Goal: Transaction & Acquisition: Purchase product/service

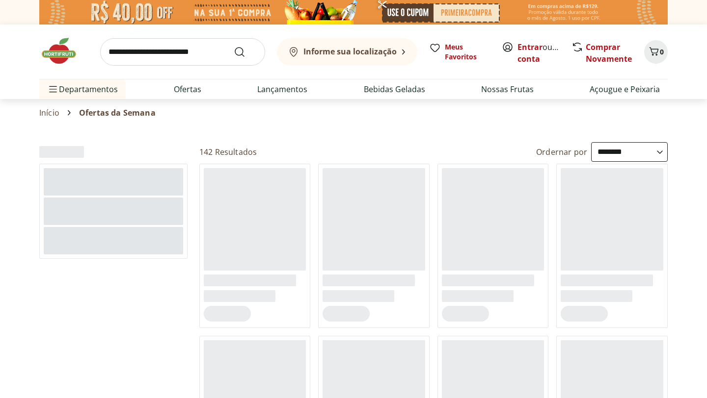
select select "**********"
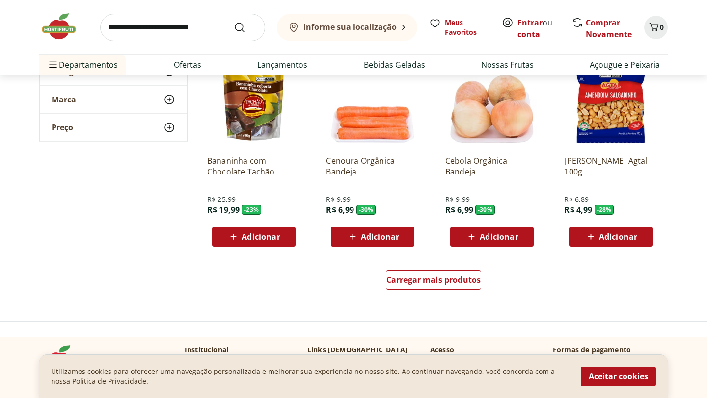
scroll to position [549, 0]
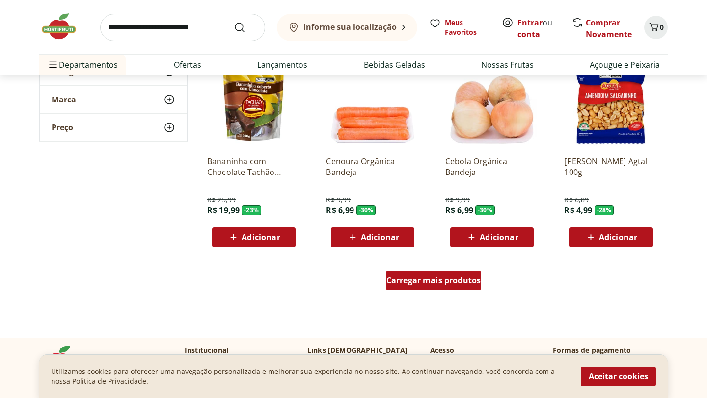
click at [423, 291] on link "Carregar mais produtos" at bounding box center [434, 283] width 96 height 24
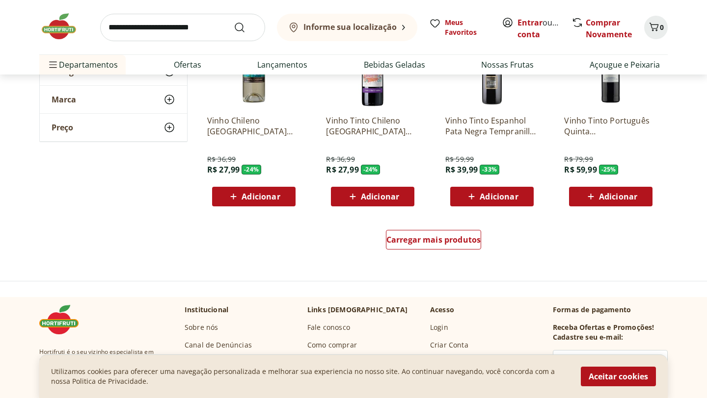
scroll to position [1276, 0]
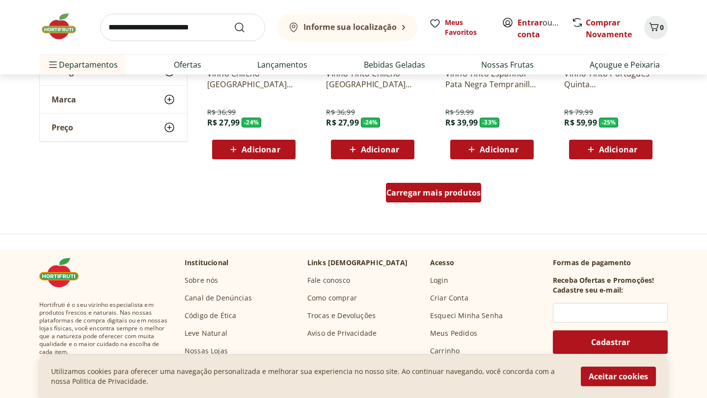
click at [451, 198] on div "Carregar mais produtos" at bounding box center [434, 193] width 96 height 20
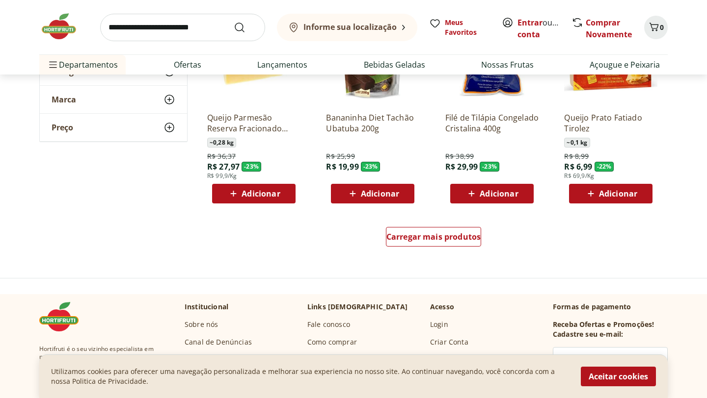
scroll to position [1877, 0]
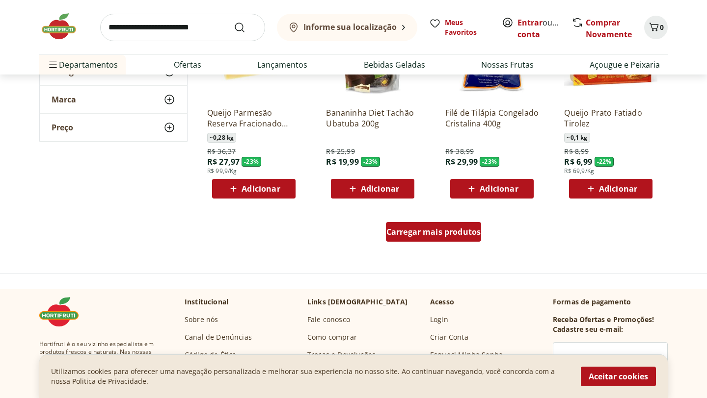
click at [405, 242] on div "Carregar mais produtos" at bounding box center [434, 232] width 96 height 20
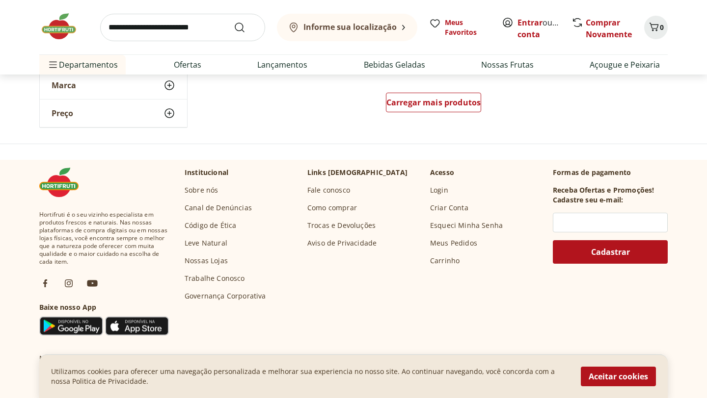
scroll to position [2649, 0]
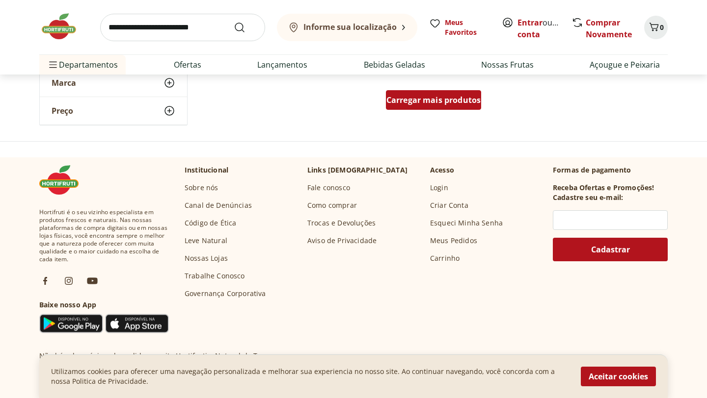
click at [426, 107] on div "Carregar mais produtos" at bounding box center [434, 100] width 96 height 20
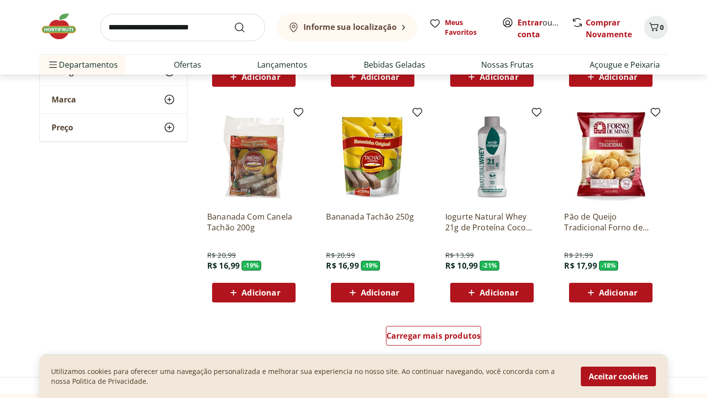
scroll to position [3054, 0]
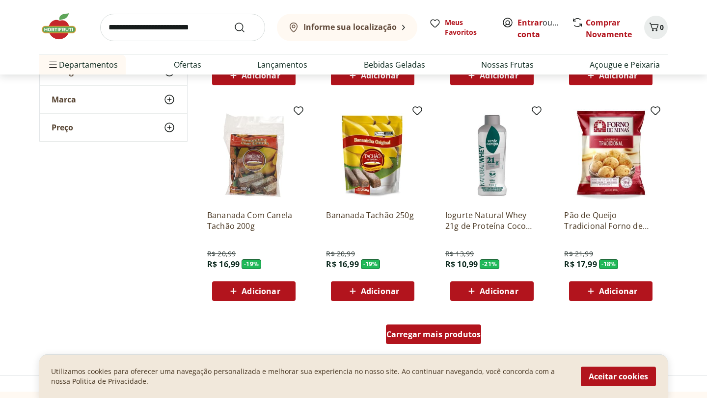
click at [411, 328] on div "Carregar mais produtos" at bounding box center [434, 335] width 96 height 20
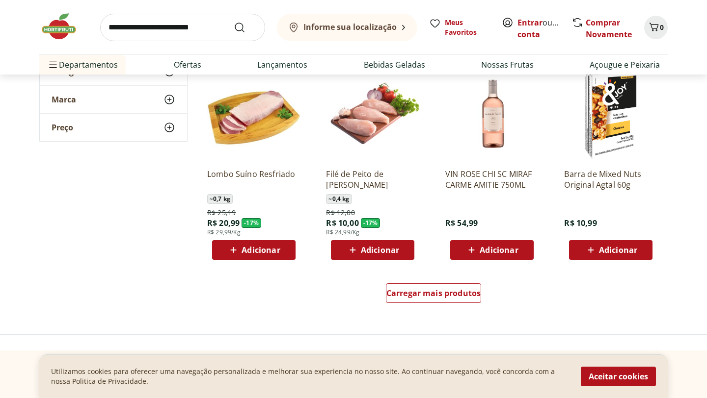
scroll to position [3737, 0]
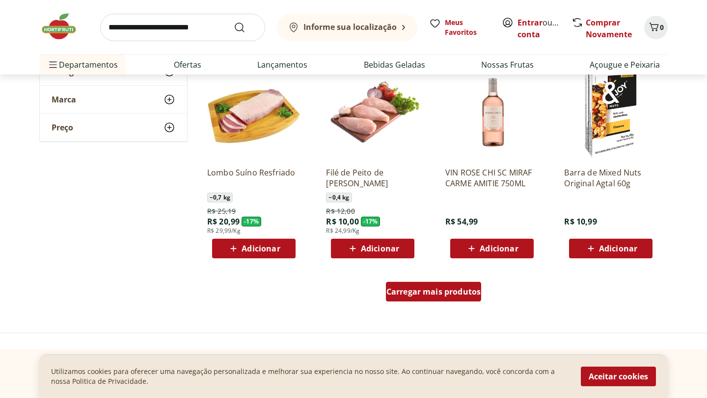
click at [425, 288] on span "Carregar mais produtos" at bounding box center [433, 292] width 95 height 8
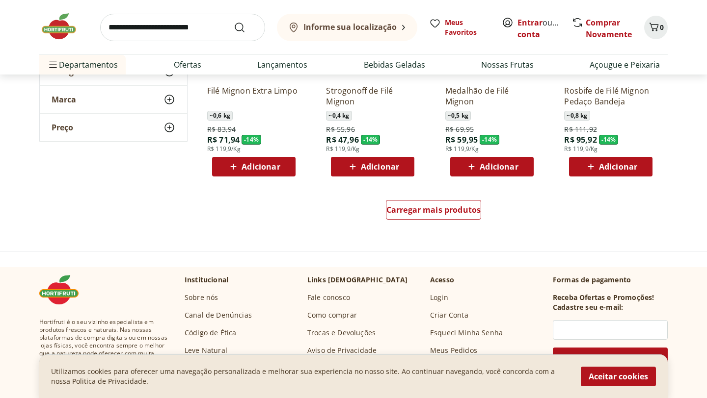
scroll to position [4455, 0]
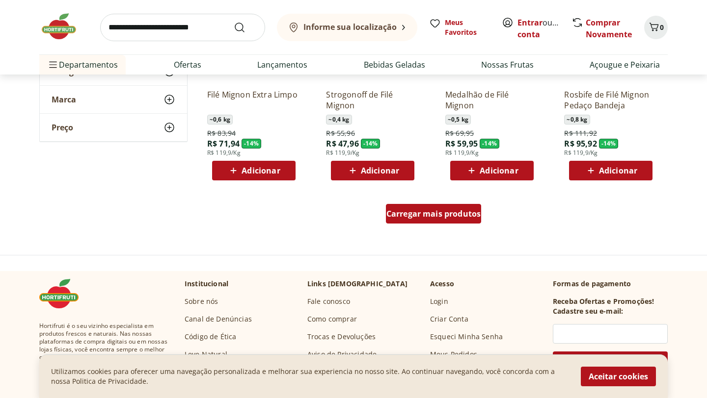
click at [428, 219] on div "Carregar mais produtos" at bounding box center [434, 214] width 96 height 20
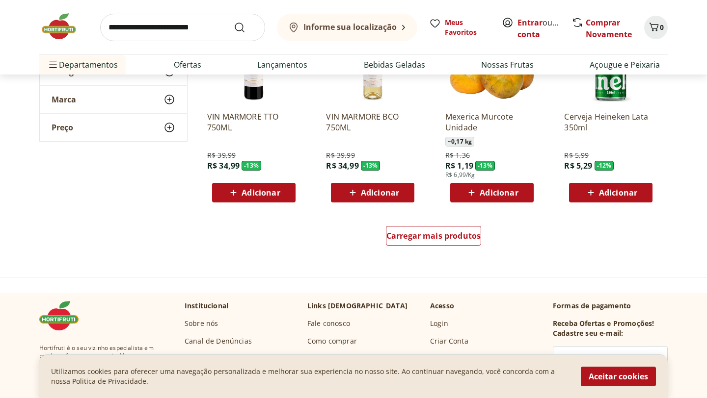
scroll to position [5079, 0]
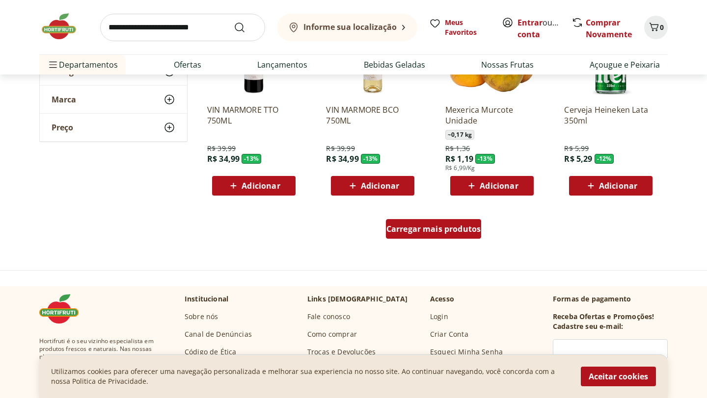
click at [422, 236] on div "Carregar mais produtos" at bounding box center [434, 229] width 96 height 20
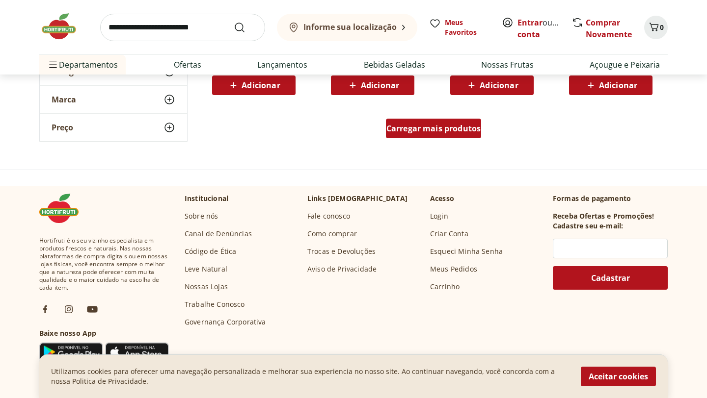
scroll to position [5821, 0]
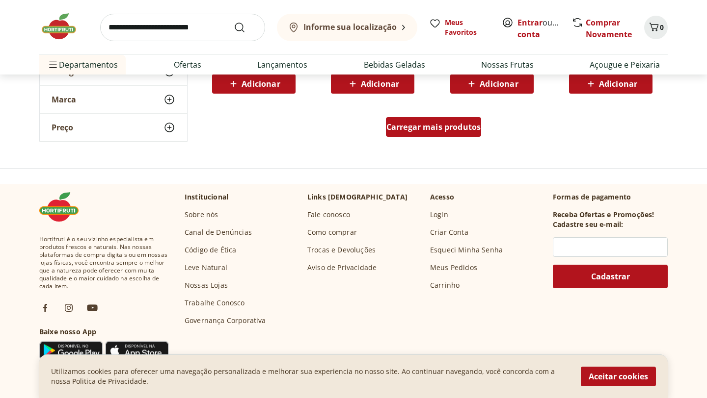
click at [428, 124] on span "Carregar mais produtos" at bounding box center [433, 127] width 95 height 8
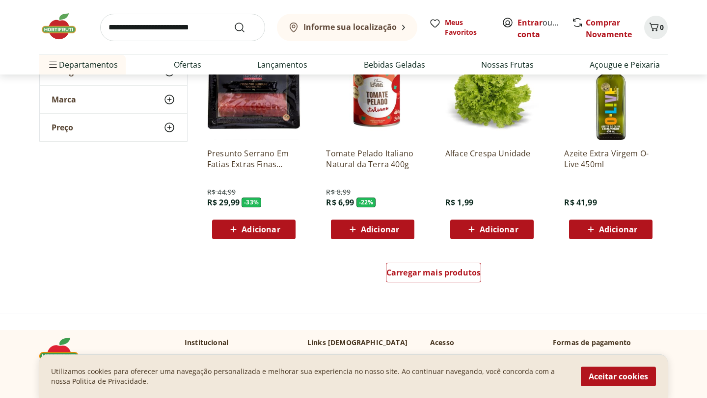
scroll to position [6316, 0]
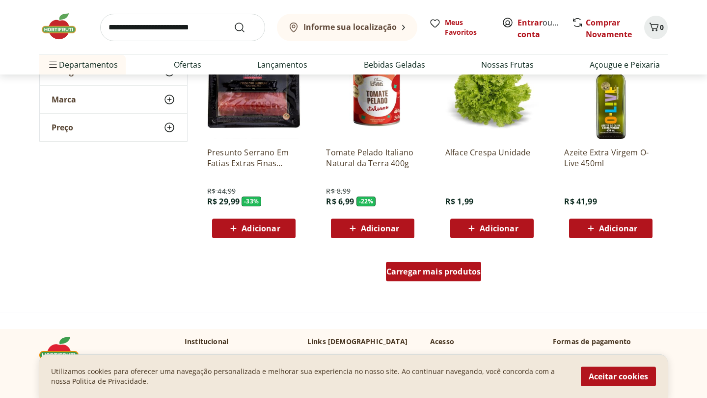
click at [439, 271] on span "Carregar mais produtos" at bounding box center [433, 272] width 95 height 8
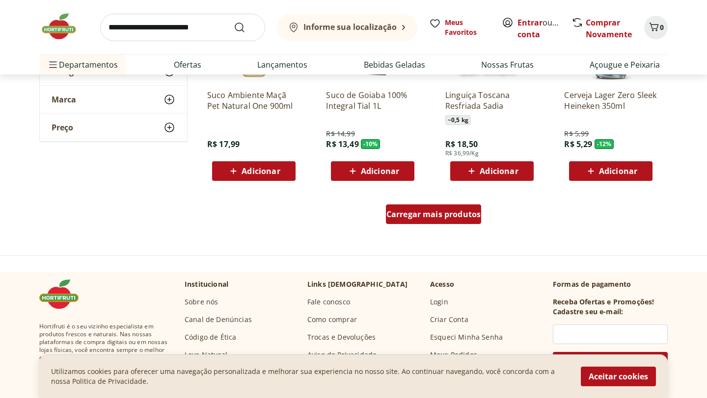
scroll to position [7014, 0]
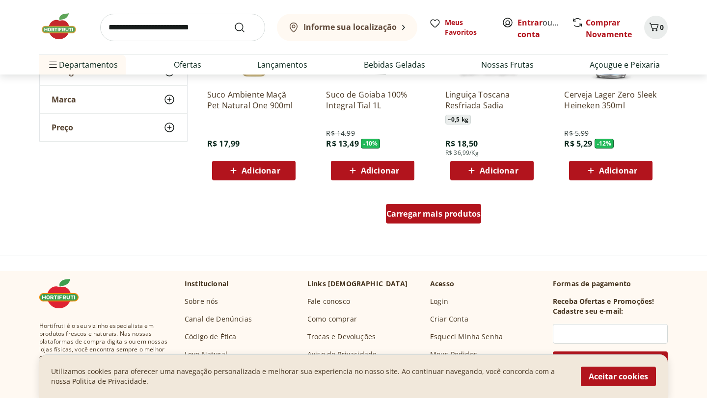
click at [432, 219] on div "Carregar mais produtos" at bounding box center [434, 214] width 96 height 20
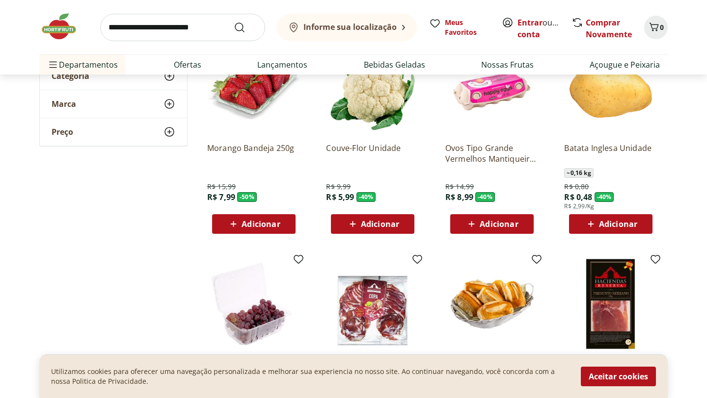
scroll to position [0, 0]
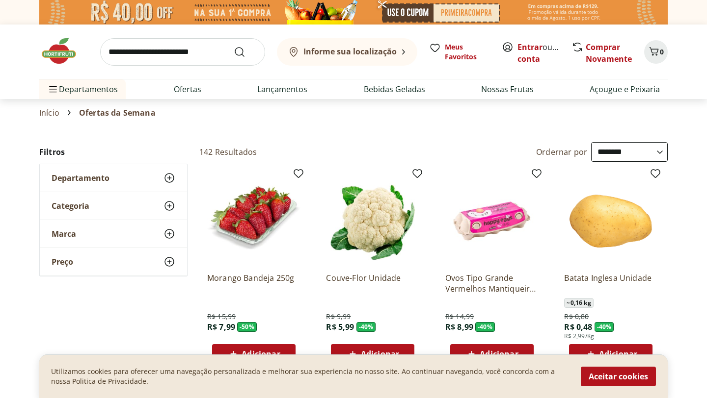
click at [262, 13] on img at bounding box center [353, 12] width 628 height 25
